Goal: Information Seeking & Learning: Find specific page/section

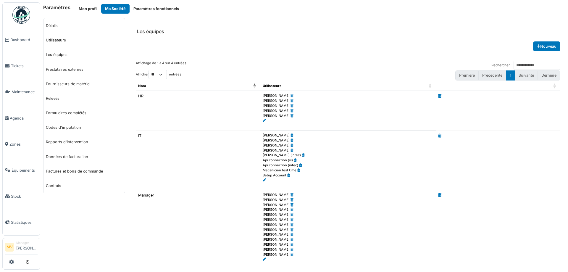
scroll to position [80, 0]
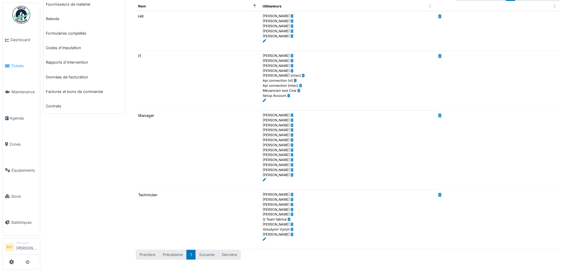
click at [22, 68] on span "Tickets" at bounding box center [24, 66] width 27 height 6
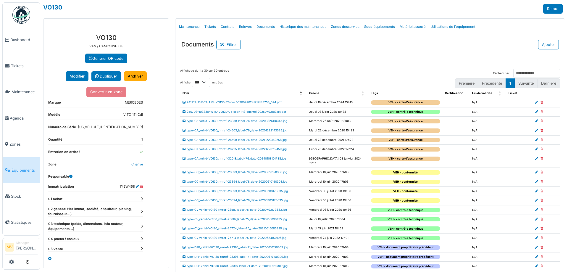
select select "***"
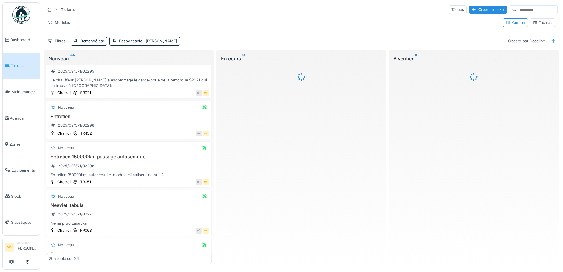
scroll to position [316, 0]
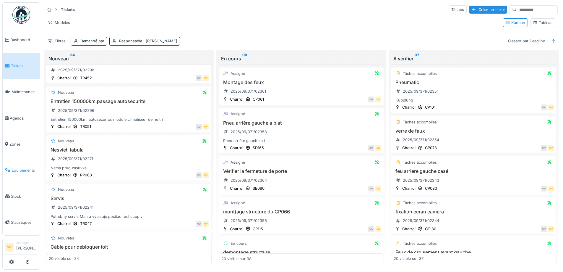
click at [28, 166] on link "Équipements" at bounding box center [21, 170] width 37 height 26
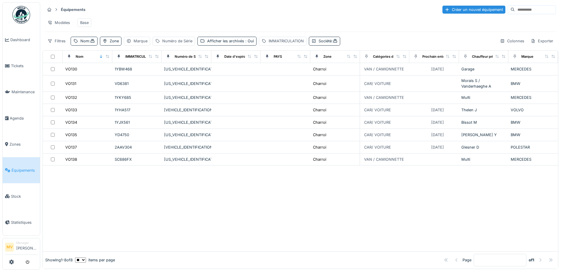
click at [521, 10] on input at bounding box center [535, 10] width 41 height 8
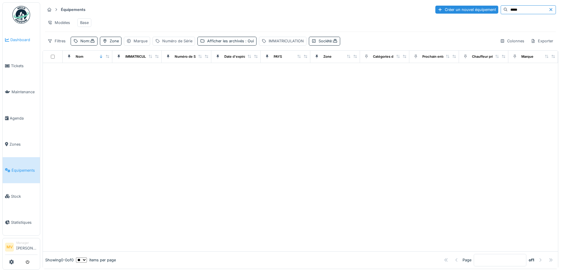
type input "*****"
drag, startPoint x: 88, startPoint y: 44, endPoint x: 88, endPoint y: 51, distance: 7.1
click at [88, 44] on div "Nom :" at bounding box center [87, 41] width 14 height 6
click at [117, 70] on input "****" at bounding box center [102, 74] width 59 height 12
type input "*"
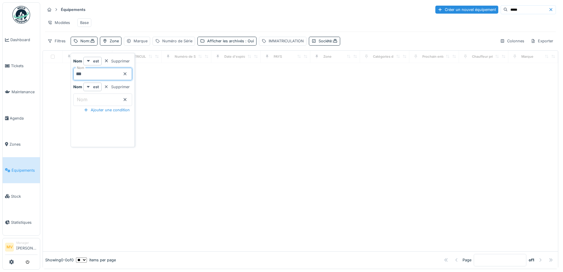
type input "***"
click at [119, 74] on input "***" at bounding box center [102, 74] width 59 height 12
click at [301, 158] on div at bounding box center [301, 157] width 516 height 188
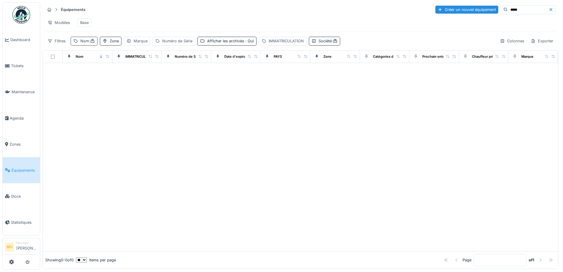
click at [85, 44] on div "Nom :" at bounding box center [87, 41] width 14 height 6
click at [308, 45] on div "Filtres Nom : Zone Marque Numéro de Série Afficher les archivés : Oui IMMATRICU…" at bounding box center [193, 41] width 296 height 9
click at [317, 43] on icon at bounding box center [314, 41] width 5 height 4
click at [286, 44] on div "IMMATRICULATION" at bounding box center [286, 41] width 35 height 6
click at [238, 44] on div "Afficher les archivés : Oui" at bounding box center [230, 41] width 47 height 6
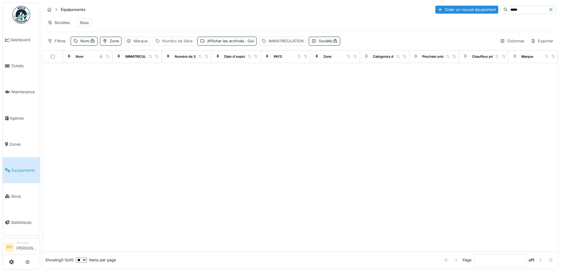
click at [183, 43] on div "Numéro de Série" at bounding box center [177, 41] width 30 height 6
click at [137, 43] on div "Marque" at bounding box center [141, 41] width 14 height 6
click at [75, 43] on icon at bounding box center [75, 41] width 5 height 4
click at [93, 73] on input "***" at bounding box center [102, 74] width 59 height 12
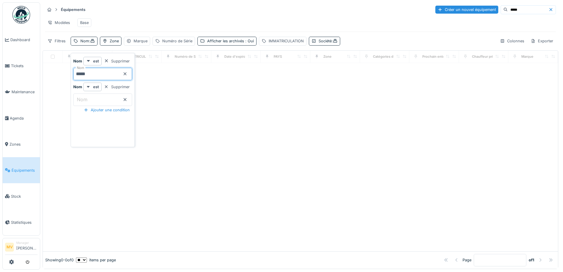
type input "*****"
click at [344, 151] on div at bounding box center [301, 157] width 516 height 188
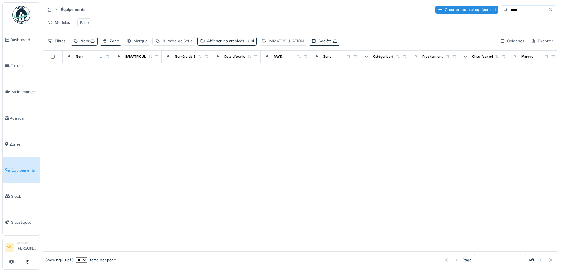
click at [83, 44] on div "Nom :" at bounding box center [87, 41] width 14 height 6
click at [127, 74] on icon at bounding box center [125, 74] width 5 height 4
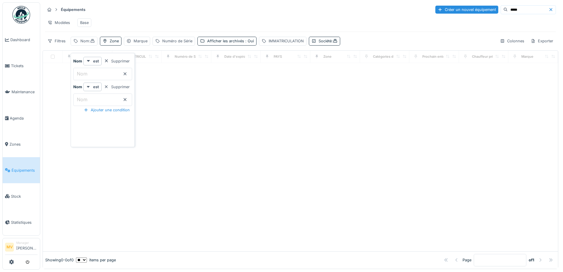
click at [127, 99] on icon at bounding box center [125, 100] width 5 height 4
drag, startPoint x: 216, startPoint y: 105, endPoint x: 182, endPoint y: 95, distance: 35.4
click at [216, 104] on div at bounding box center [301, 163] width 516 height 176
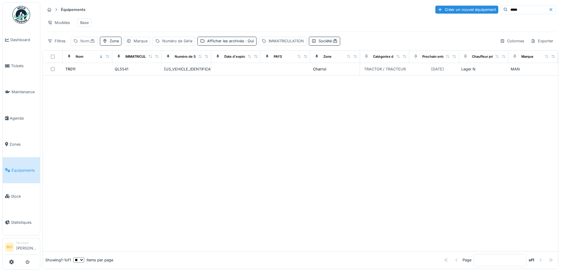
click at [88, 44] on div "Nom :" at bounding box center [87, 41] width 14 height 6
click at [272, 114] on div at bounding box center [301, 163] width 516 height 176
click at [137, 44] on div "Marque" at bounding box center [141, 41] width 14 height 6
click at [164, 44] on div "Numéro de Série" at bounding box center [177, 41] width 30 height 6
click at [214, 43] on div "Afficher les archivés : Oui" at bounding box center [230, 41] width 47 height 6
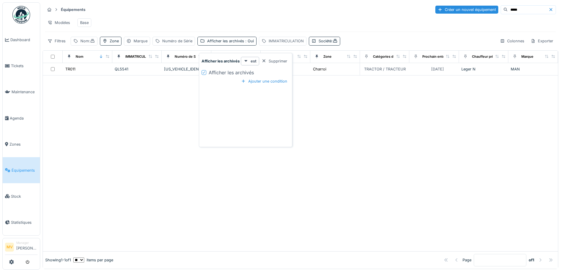
click at [277, 43] on div "IMMATRICULATION" at bounding box center [286, 41] width 35 height 6
click at [87, 43] on div "Nom :" at bounding box center [87, 41] width 14 height 6
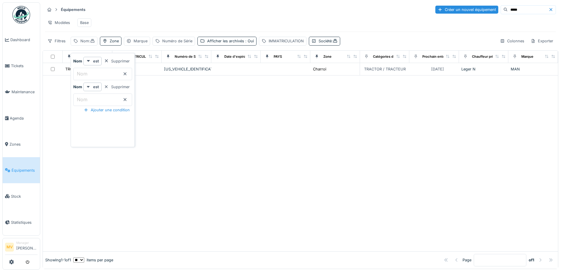
click at [106, 76] on input "Nom" at bounding box center [102, 74] width 59 height 12
type input "*****"
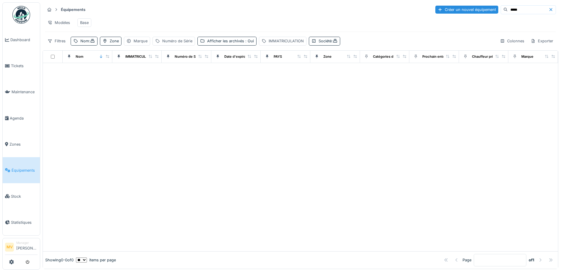
click at [211, 114] on div at bounding box center [301, 157] width 516 height 188
click at [335, 43] on span ":" at bounding box center [335, 41] width 6 height 4
click at [367, 86] on div "Supprimer" at bounding box center [361, 86] width 30 height 8
click at [298, 44] on div "IMMATRICULATION" at bounding box center [286, 41] width 35 height 6
click at [341, 74] on icon at bounding box center [342, 73] width 3 height 3
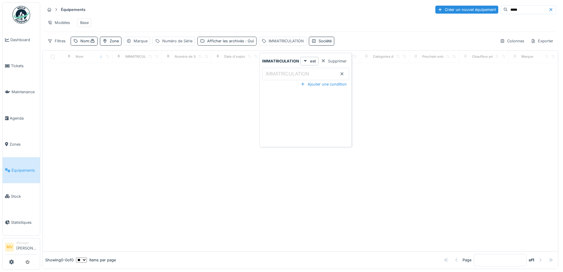
click at [236, 43] on div "Afficher les archivés : Oui" at bounding box center [230, 41] width 47 height 6
click at [185, 44] on div "Numéro de Série" at bounding box center [177, 41] width 30 height 6
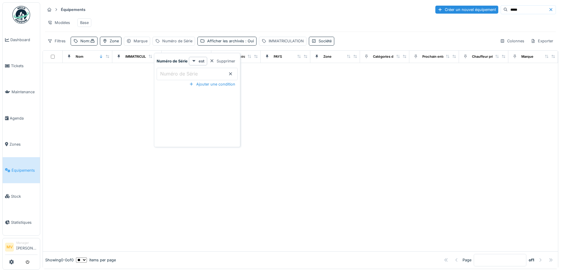
click at [231, 72] on icon at bounding box center [230, 74] width 5 height 4
click at [115, 44] on div "Zone" at bounding box center [114, 41] width 9 height 6
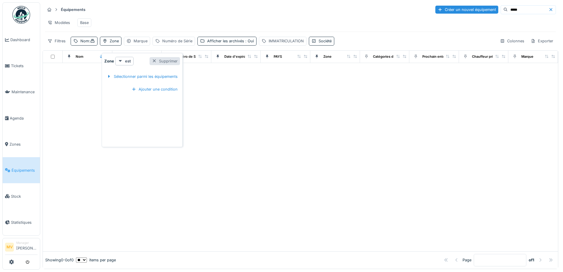
click at [169, 61] on div "Supprimer" at bounding box center [165, 61] width 30 height 8
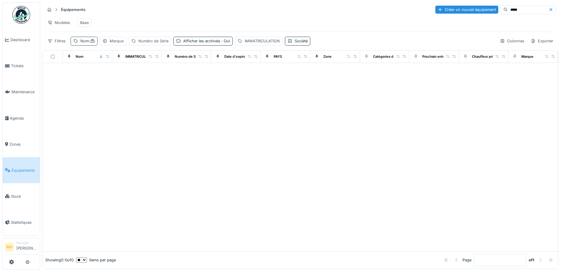
click at [80, 44] on div "Nom :" at bounding box center [87, 41] width 14 height 6
click at [127, 100] on icon at bounding box center [125, 100] width 5 height 4
click at [127, 73] on icon at bounding box center [125, 73] width 3 height 3
click at [84, 20] on div "Base" at bounding box center [84, 23] width 9 height 6
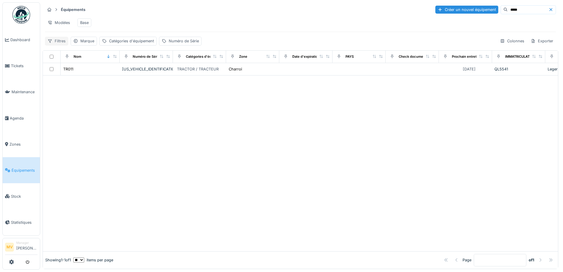
click at [61, 44] on div "Filtres" at bounding box center [56, 41] width 23 height 9
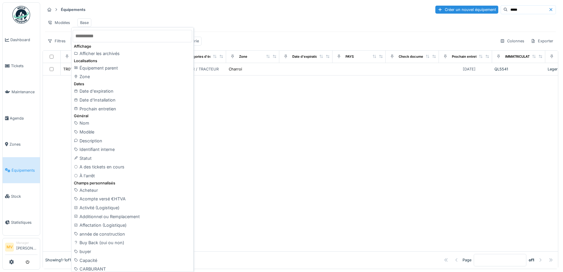
click at [238, 29] on div "Modèles Base" at bounding box center [300, 22] width 511 height 13
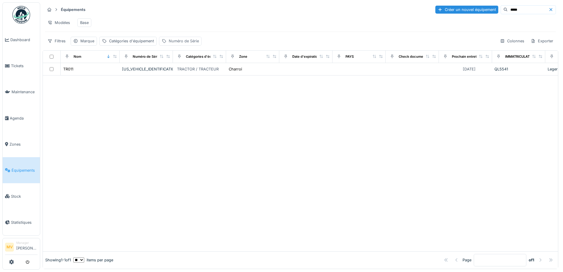
click at [199, 45] on div "Numéro de Série" at bounding box center [180, 41] width 43 height 9
click at [233, 59] on div "Supprimer" at bounding box center [227, 61] width 30 height 8
click at [141, 44] on div "Catégories d'équipement" at bounding box center [131, 41] width 45 height 6
click at [187, 61] on div "Supprimer" at bounding box center [183, 61] width 30 height 8
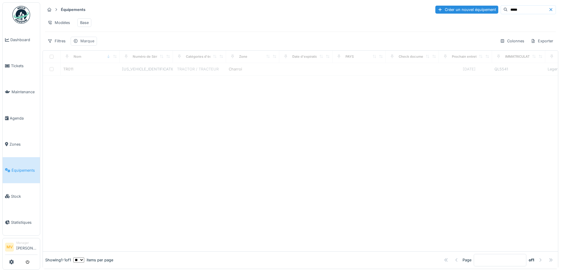
drag, startPoint x: 86, startPoint y: 47, endPoint x: 94, endPoint y: 46, distance: 8.0
click at [86, 44] on div "Marque" at bounding box center [87, 41] width 14 height 6
click at [138, 60] on div "Supprimer" at bounding box center [122, 61] width 30 height 8
click at [60, 43] on div "Filtres" at bounding box center [56, 41] width 23 height 9
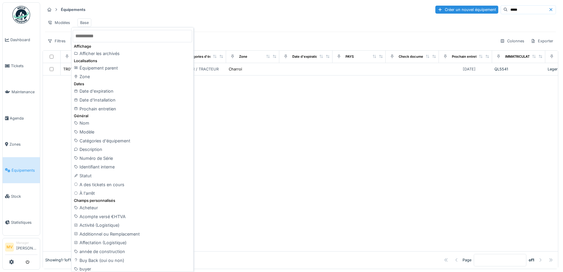
click at [236, 29] on div "Modèles Base" at bounding box center [300, 22] width 511 height 13
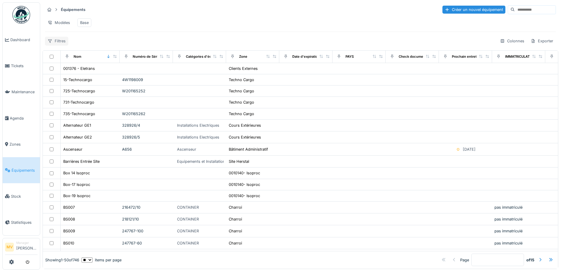
click at [66, 45] on div "Filtres" at bounding box center [56, 41] width 23 height 9
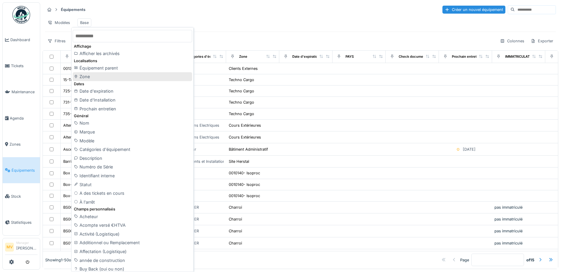
click at [86, 77] on div "Zone" at bounding box center [133, 76] width 120 height 9
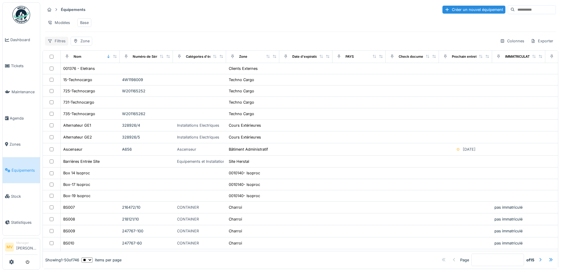
click at [59, 43] on div "Filtres" at bounding box center [56, 41] width 23 height 9
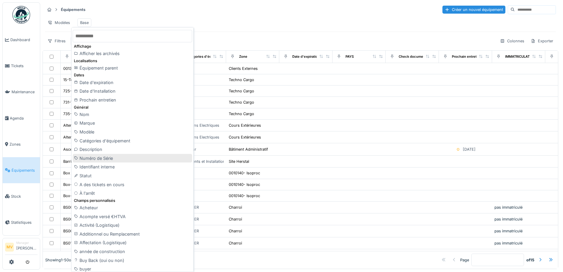
click at [110, 158] on div "Numéro de Série" at bounding box center [133, 158] width 120 height 9
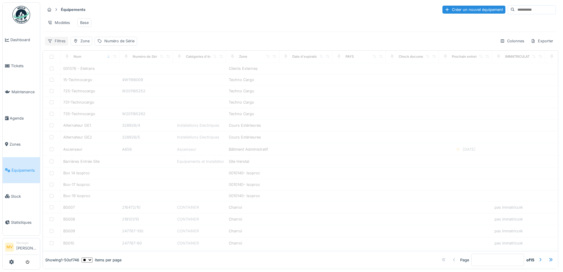
click at [61, 45] on div "Filtres" at bounding box center [56, 41] width 23 height 9
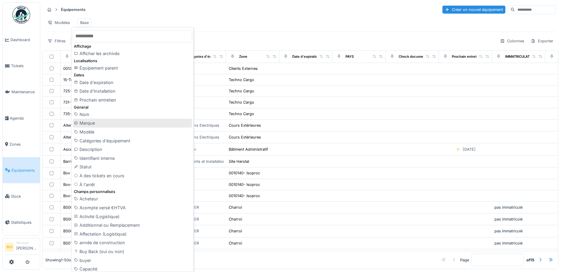
click at [101, 121] on div "Marque" at bounding box center [133, 123] width 120 height 9
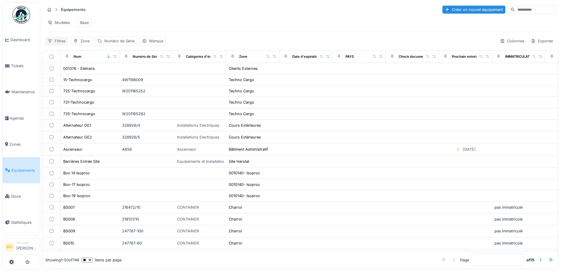
click at [51, 42] on div "Filtres" at bounding box center [56, 41] width 23 height 9
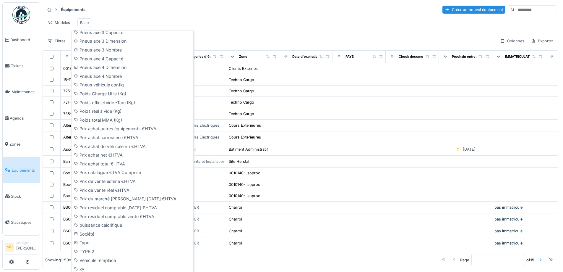
scroll to position [4, 0]
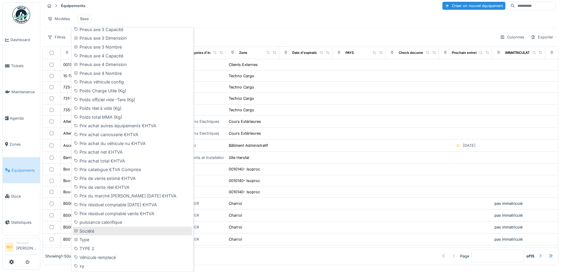
click at [93, 231] on div "Société" at bounding box center [133, 231] width 120 height 9
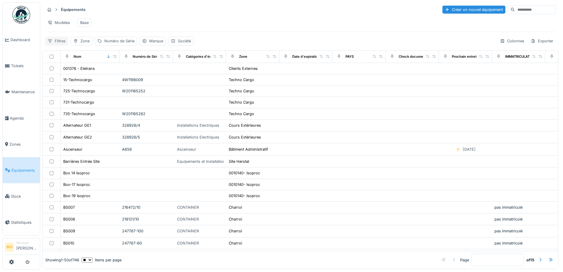
click at [60, 41] on div "Filtres" at bounding box center [56, 41] width 23 height 9
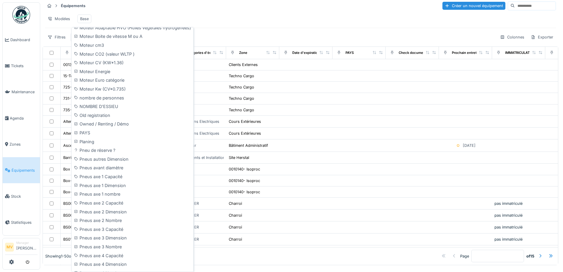
scroll to position [691, 0]
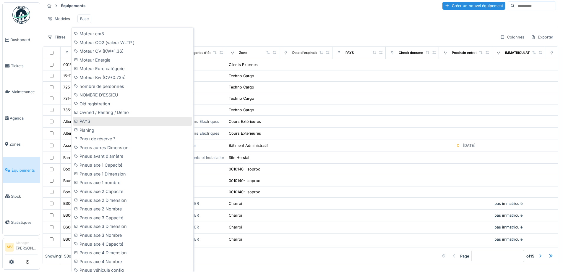
click at [89, 121] on div "PAYS" at bounding box center [133, 121] width 120 height 9
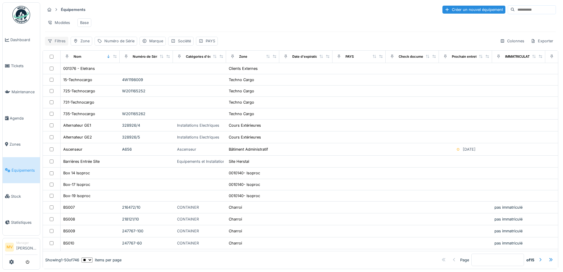
click at [58, 42] on div "Filtres" at bounding box center [56, 41] width 23 height 9
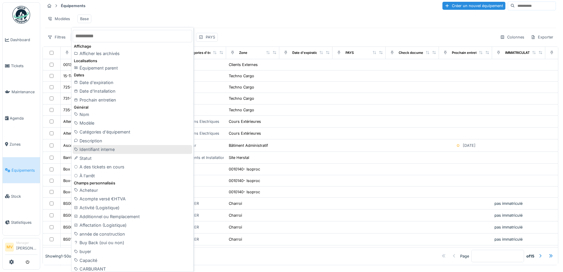
click at [100, 149] on div "Identifiant interne" at bounding box center [133, 149] width 120 height 9
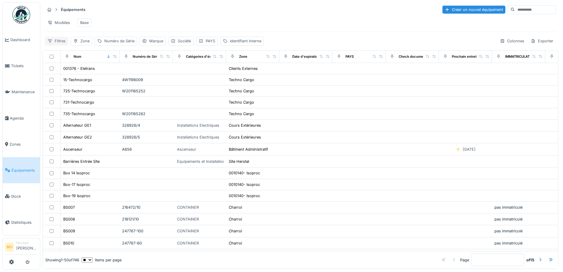
drag, startPoint x: 244, startPoint y: 43, endPoint x: 67, endPoint y: 43, distance: 177.2
click at [67, 43] on div "Filtres Zone Numéro de Série Marque Société PAYS Identifiant interne" at bounding box center [154, 41] width 219 height 9
click at [244, 42] on div "Identifiant interne" at bounding box center [245, 41] width 31 height 6
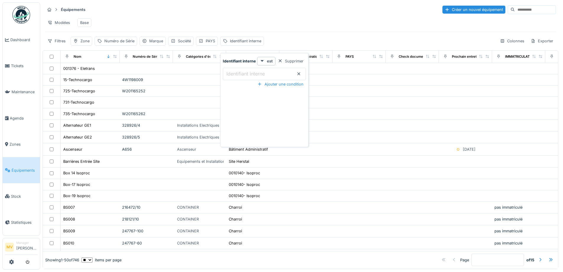
click at [248, 70] on label "Identifiant interne" at bounding box center [245, 73] width 41 height 7
click at [248, 68] on interne_UyMDA "Identifiant interne" at bounding box center [264, 74] width 83 height 12
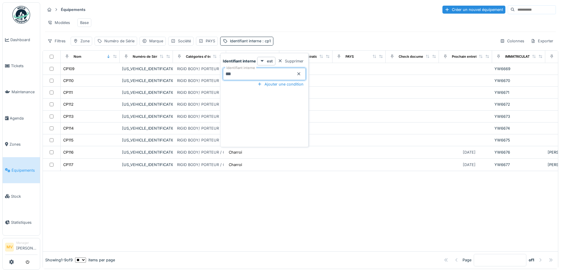
scroll to position [0, 0]
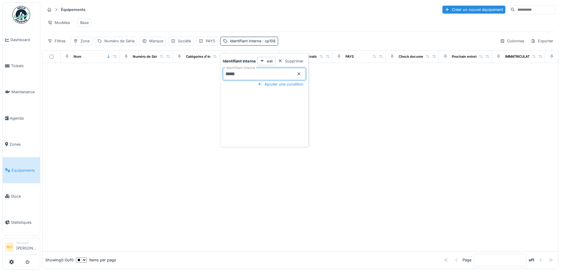
type interne_UyMDA "****"
click at [356, 134] on div at bounding box center [301, 157] width 516 height 188
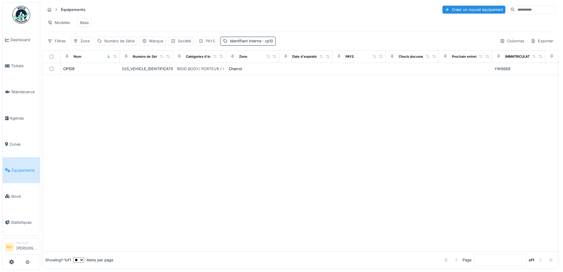
click at [210, 44] on div "PAYS" at bounding box center [210, 41] width 9 height 6
click at [250, 73] on icon at bounding box center [251, 74] width 5 height 4
click at [213, 86] on div "Aucun(e)" at bounding box center [228, 88] width 73 height 12
click at [313, 111] on div at bounding box center [301, 163] width 516 height 176
click at [260, 44] on div "Identifiant interne : cp10" at bounding box center [251, 41] width 43 height 6
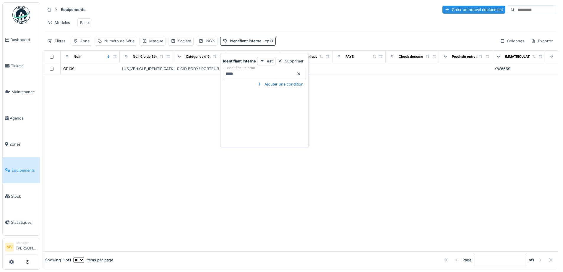
click at [268, 73] on interne_E1MDU "****" at bounding box center [264, 74] width 83 height 12
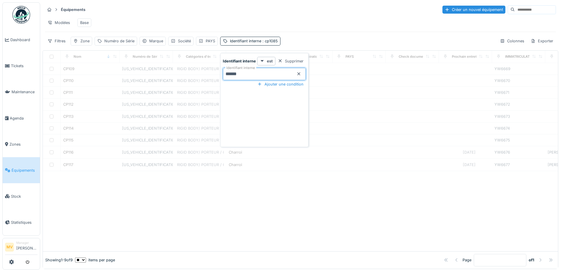
type interne_E1MDU "*****"
click at [339, 42] on div "Filtres Zone Numéro de Série Marque Société PAYS Identifiant interne : cp108 Co…" at bounding box center [300, 41] width 511 height 9
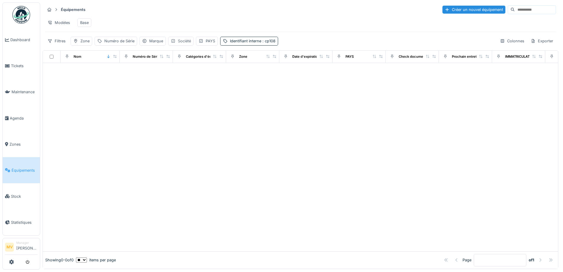
click at [184, 44] on div "Société" at bounding box center [184, 41] width 13 height 6
click at [210, 44] on div "PAYS" at bounding box center [210, 41] width 9 height 6
click at [226, 74] on div "PAYS" at bounding box center [223, 73] width 44 height 7
click at [205, 136] on div "SK" at bounding box center [229, 135] width 64 height 7
type input "**"
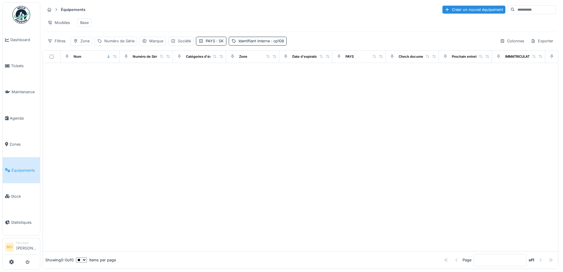
click at [327, 114] on div at bounding box center [301, 157] width 516 height 188
click at [275, 43] on span ": cp108" at bounding box center [277, 41] width 14 height 4
click at [264, 72] on interne_g4ODE "*****" at bounding box center [272, 74] width 83 height 12
type interne_g4ODE "****"
click at [193, 161] on div at bounding box center [301, 157] width 516 height 188
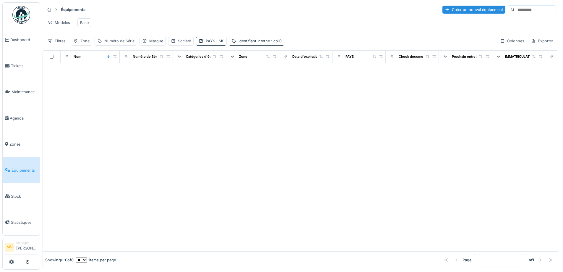
click at [25, 170] on span "Équipements" at bounding box center [25, 170] width 26 height 6
click at [180, 44] on div "PAYS : SK" at bounding box center [187, 41] width 18 height 6
click at [185, 73] on icon at bounding box center [184, 74] width 5 height 4
click at [260, 44] on div "Identifiant interne : cp10" at bounding box center [251, 41] width 43 height 6
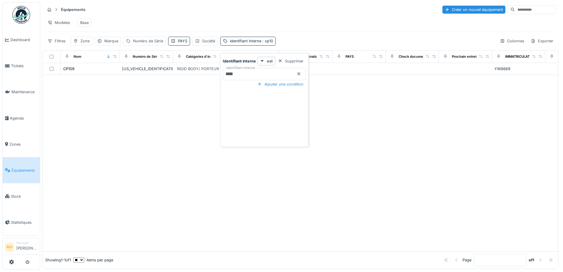
click at [300, 74] on icon at bounding box center [299, 73] width 3 height 3
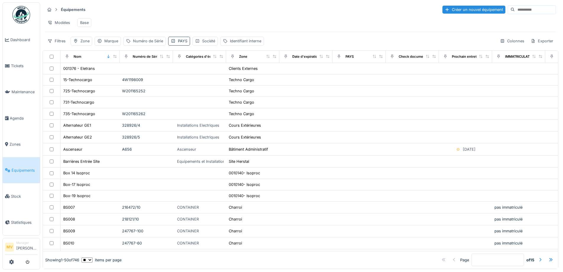
drag, startPoint x: 183, startPoint y: 39, endPoint x: 183, endPoint y: 43, distance: 3.3
click at [183, 41] on div "Équipements Créer un nouvel équipement Modèles Base Filtres Zone Marque Numéro …" at bounding box center [301, 25] width 516 height 46
click at [183, 43] on div "PAYS" at bounding box center [182, 41] width 9 height 6
click at [212, 44] on div "Société" at bounding box center [208, 41] width 13 height 6
click at [249, 48] on div "Équipements Créer un nouvel équipement Modèles Base Filtres Zone Marque Numéro …" at bounding box center [301, 25] width 516 height 46
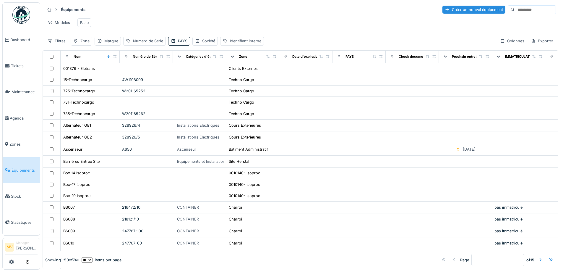
click at [247, 44] on div "Identifiant interne" at bounding box center [245, 41] width 31 height 6
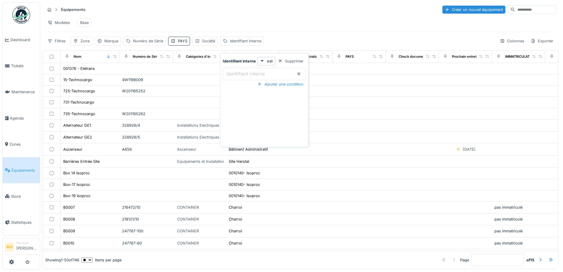
click at [240, 74] on label "Identifiant interne" at bounding box center [245, 73] width 41 height 7
click at [240, 74] on interne_MwMDg "Identifiant interne" at bounding box center [264, 74] width 83 height 12
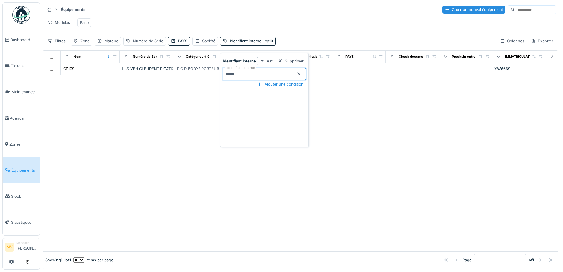
type interne_MwMDg "*****"
drag, startPoint x: 174, startPoint y: 131, endPoint x: 181, endPoint y: 99, distance: 32.3
click at [174, 130] on div at bounding box center [301, 163] width 516 height 176
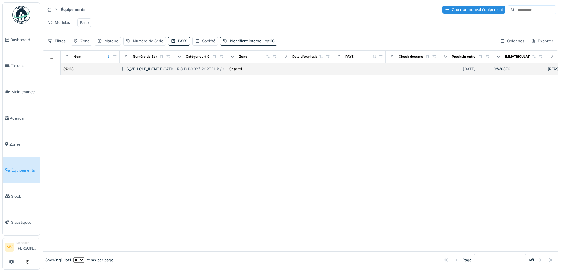
click at [158, 72] on div "[US_VEHICLE_IDENTIFICATION_NUMBER]" at bounding box center [146, 69] width 49 height 6
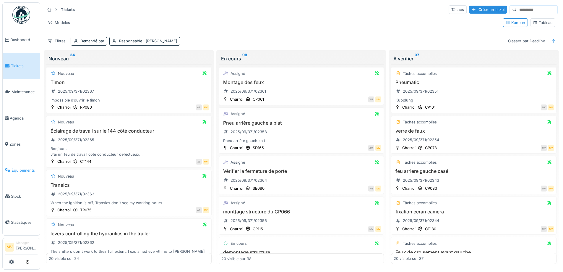
click at [28, 171] on span "Équipements" at bounding box center [25, 170] width 26 height 6
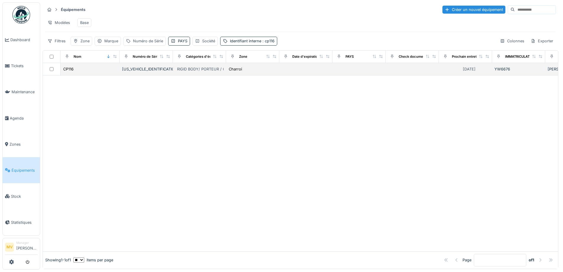
click at [155, 72] on div "[US_VEHICLE_IDENTIFICATION_NUMBER]" at bounding box center [146, 69] width 49 height 6
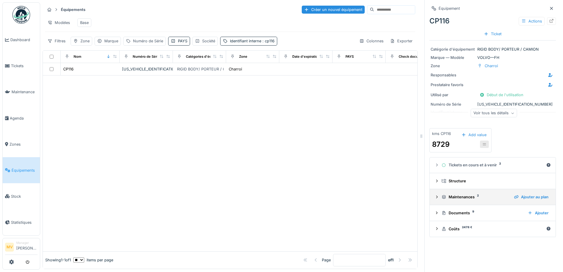
scroll to position [4, 0]
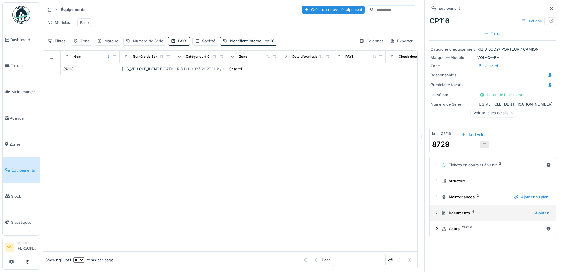
click at [467, 210] on div "Documents 9" at bounding box center [483, 213] width 82 height 6
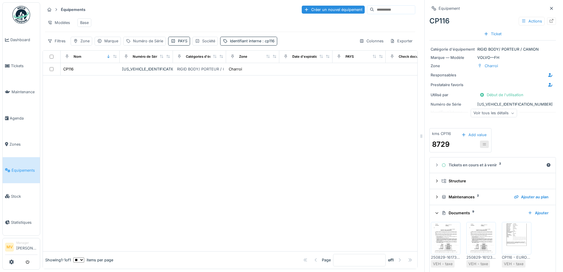
scroll to position [124, 0]
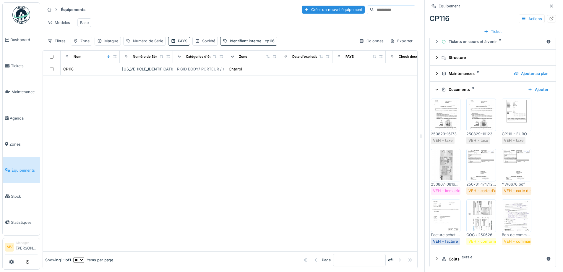
click at [440, 156] on img at bounding box center [446, 165] width 27 height 30
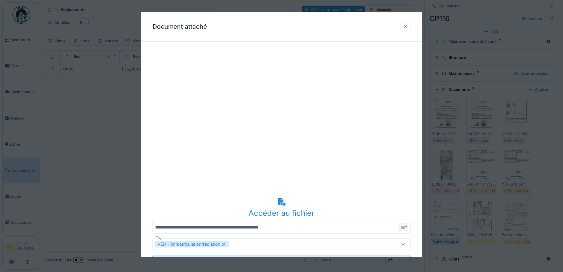
click at [408, 26] on div at bounding box center [405, 27] width 5 height 6
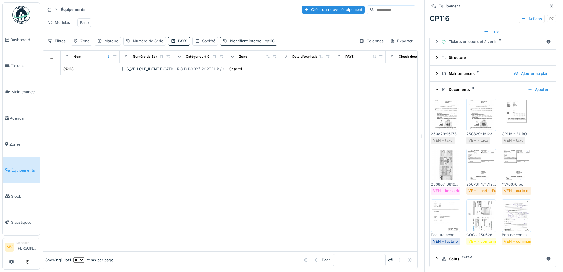
drag, startPoint x: 268, startPoint y: 41, endPoint x: 272, endPoint y: 45, distance: 5.7
click at [269, 42] on span ": cp116" at bounding box center [267, 41] width 13 height 4
click at [272, 73] on interne_k5MzE "*****" at bounding box center [264, 74] width 83 height 12
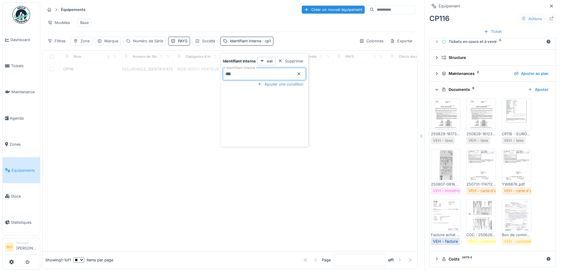
type interne_k5MzE "***"
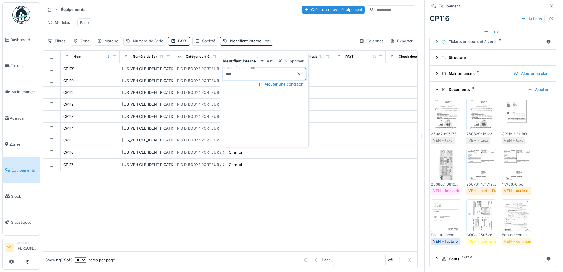
click at [203, 197] on div at bounding box center [230, 211] width 375 height 80
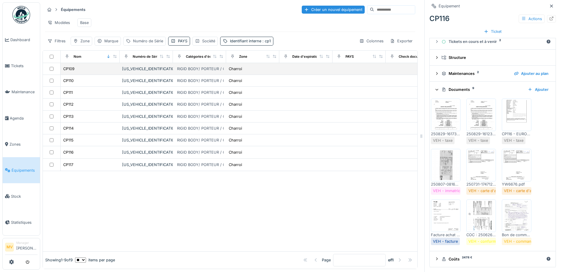
click at [151, 70] on div "[US_VEHICLE_IDENTIFICATION_NUMBER]" at bounding box center [146, 69] width 49 height 6
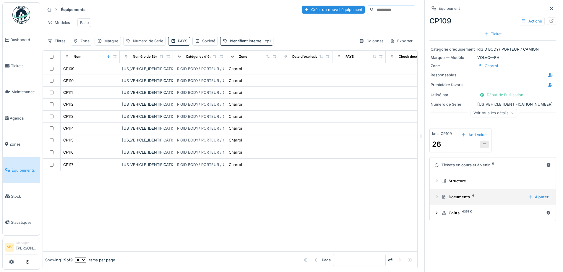
click at [459, 194] on div "Documents 6" at bounding box center [483, 197] width 82 height 6
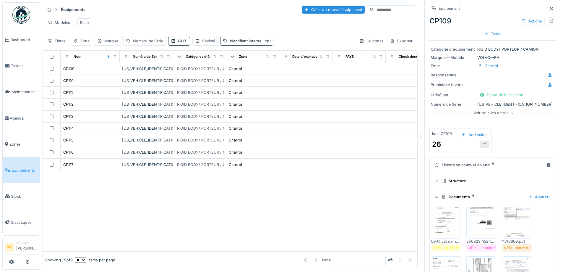
click at [120, 195] on div at bounding box center [230, 211] width 375 height 80
click at [51, 40] on icon at bounding box center [50, 41] width 5 height 4
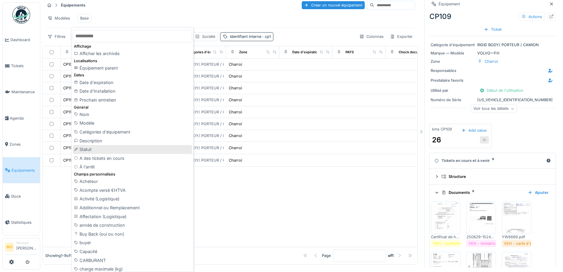
click at [93, 147] on div "Statut" at bounding box center [133, 149] width 120 height 9
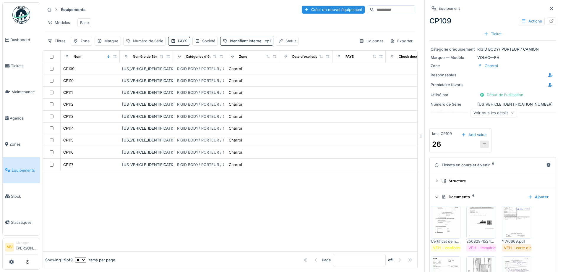
click at [292, 38] on div "Statut" at bounding box center [291, 41] width 10 height 6
click at [303, 68] on input "Statut" at bounding box center [308, 74] width 61 height 12
click at [305, 58] on strong "est" at bounding box center [304, 61] width 6 height 6
click at [334, 57] on div "Supprimer" at bounding box center [324, 61] width 30 height 8
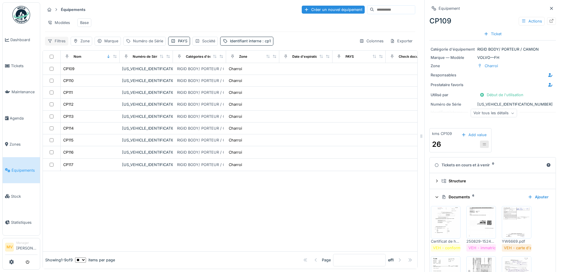
click at [59, 40] on div "Filtres" at bounding box center [56, 41] width 23 height 9
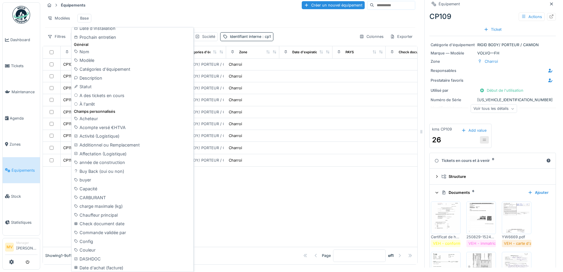
scroll to position [22, 0]
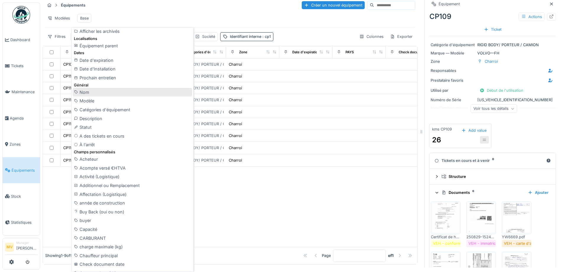
click at [101, 93] on div "Nom" at bounding box center [133, 92] width 120 height 9
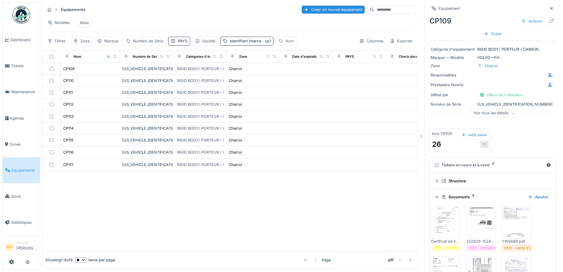
click at [289, 40] on div "Nom" at bounding box center [290, 41] width 9 height 6
click at [308, 68] on input "Nom" at bounding box center [307, 74] width 59 height 12
type input "*****"
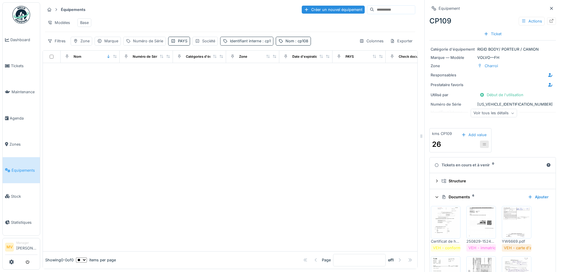
click at [260, 41] on div "Identifiant interne : cp1" at bounding box center [250, 41] width 41 height 6
click at [298, 72] on icon at bounding box center [299, 73] width 3 height 3
click at [190, 110] on div at bounding box center [230, 157] width 375 height 188
click at [248, 40] on div "Identifiant interne" at bounding box center [245, 41] width 31 height 6
click at [300, 57] on div "Supprimer" at bounding box center [291, 61] width 30 height 8
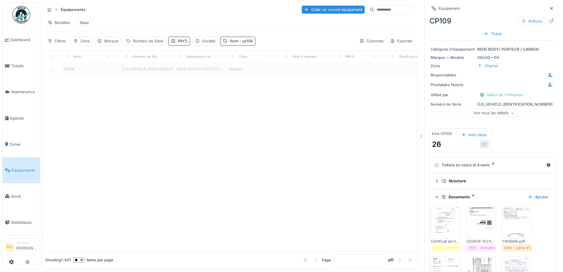
click at [156, 72] on div "[US_VEHICLE_IDENTIFICATION_NUMBER]" at bounding box center [146, 69] width 49 height 6
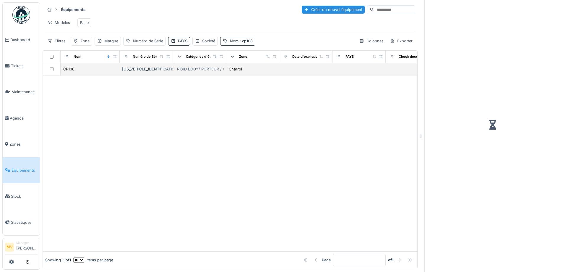
click at [156, 70] on div "[US_VEHICLE_IDENTIFICATION_NUMBER]" at bounding box center [146, 69] width 49 height 6
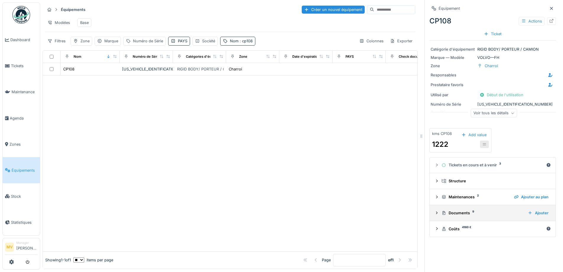
click at [462, 210] on div "Documents 9" at bounding box center [483, 213] width 82 height 6
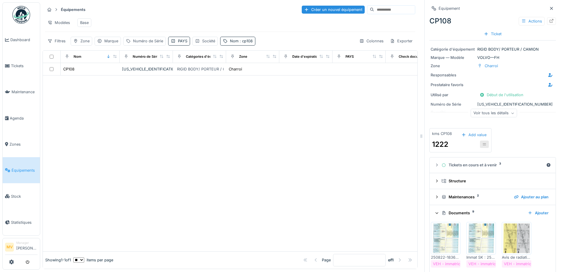
click at [443, 237] on img at bounding box center [446, 238] width 27 height 30
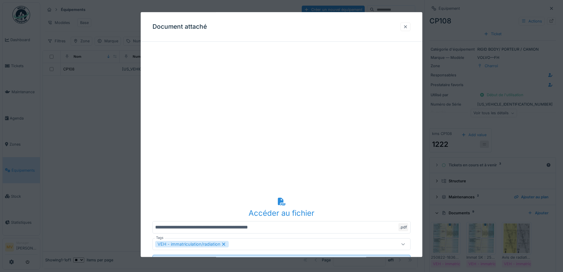
click at [406, 25] on div at bounding box center [405, 27] width 5 height 6
